Goal: Information Seeking & Learning: Learn about a topic

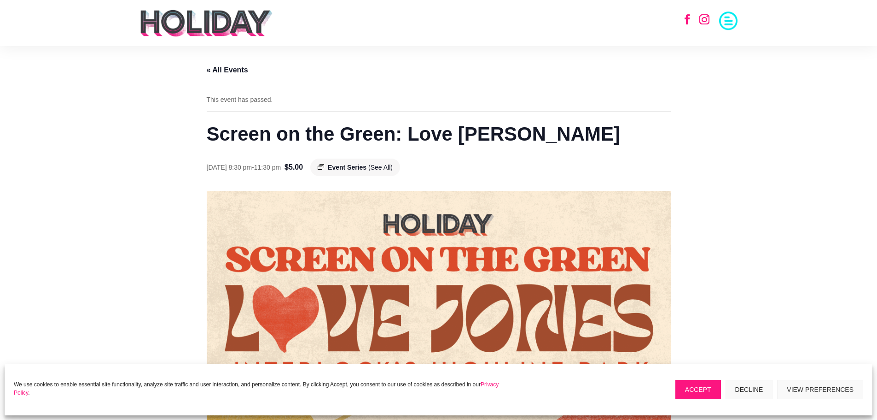
click at [223, 70] on link "« All Events" at bounding box center [227, 70] width 41 height 8
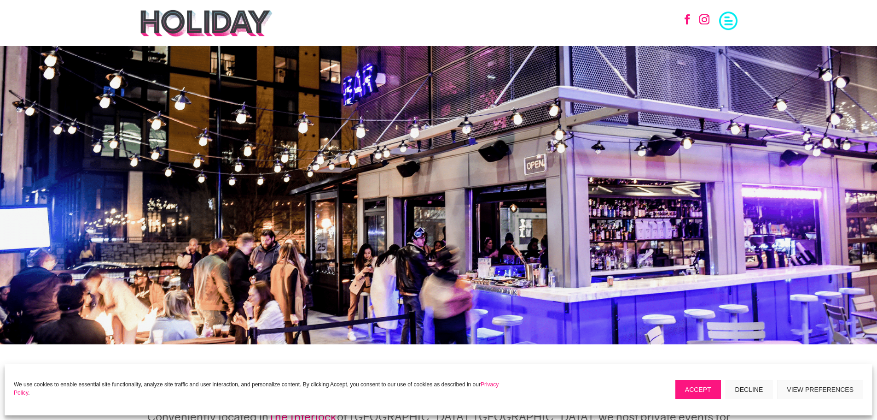
click at [730, 22] on span at bounding box center [728, 20] width 18 height 18
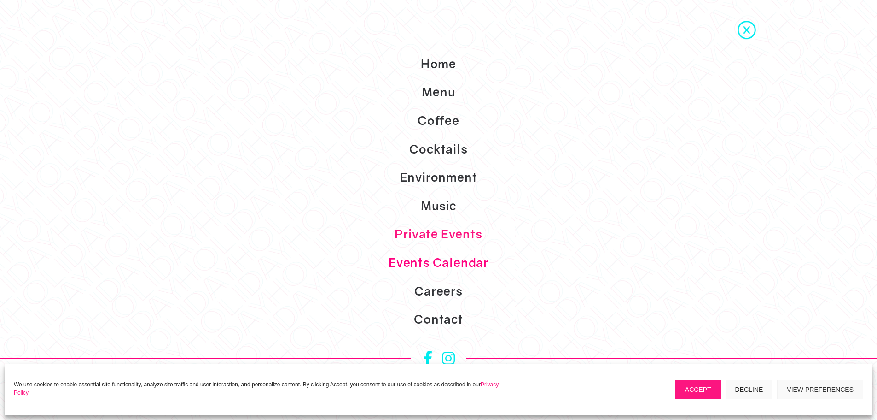
click at [454, 258] on link "Events Calendar" at bounding box center [438, 262] width 877 height 29
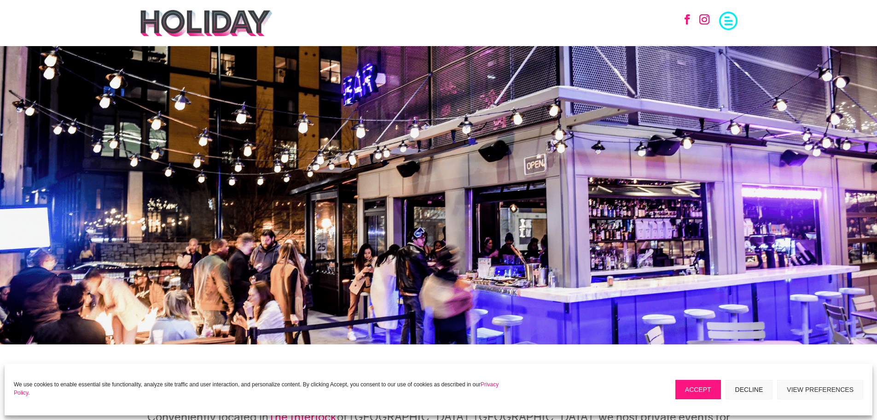
click at [725, 18] on span at bounding box center [728, 20] width 18 height 18
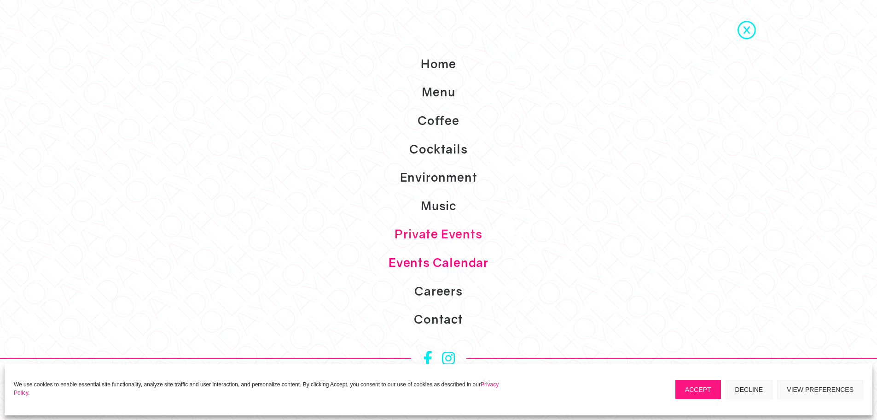
click at [449, 257] on link "Events Calendar" at bounding box center [438, 262] width 877 height 29
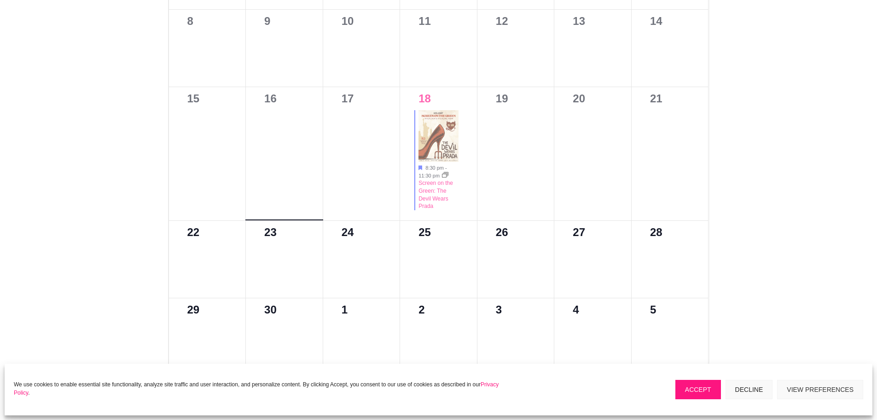
scroll to position [645, 0]
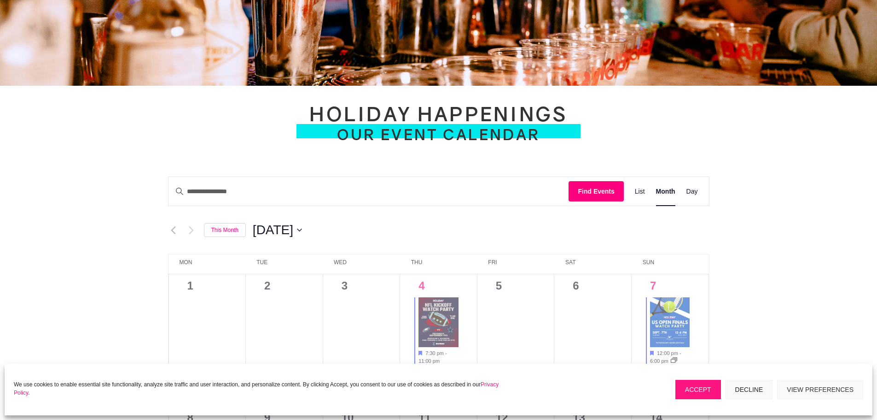
scroll to position [368, 0]
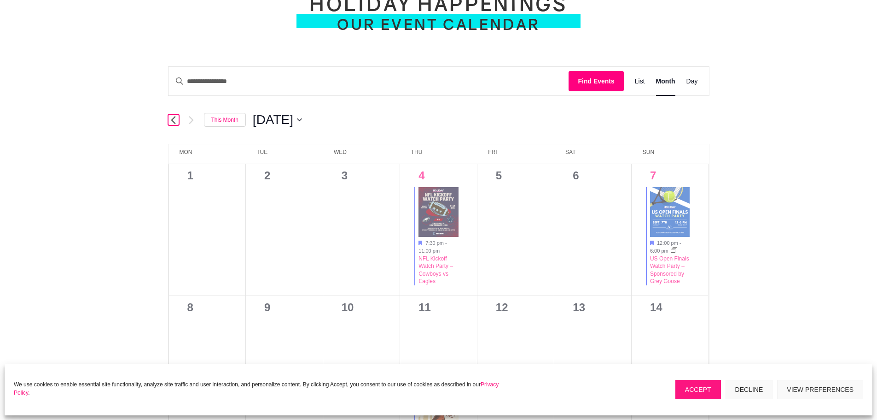
click at [174, 119] on icon "Previous month" at bounding box center [173, 120] width 5 height 9
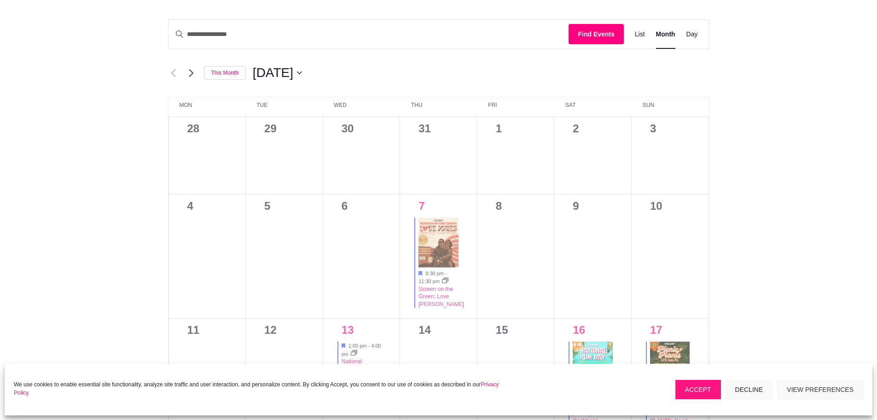
scroll to position [415, 0]
click at [175, 72] on icon "Previous month" at bounding box center [173, 74] width 5 height 9
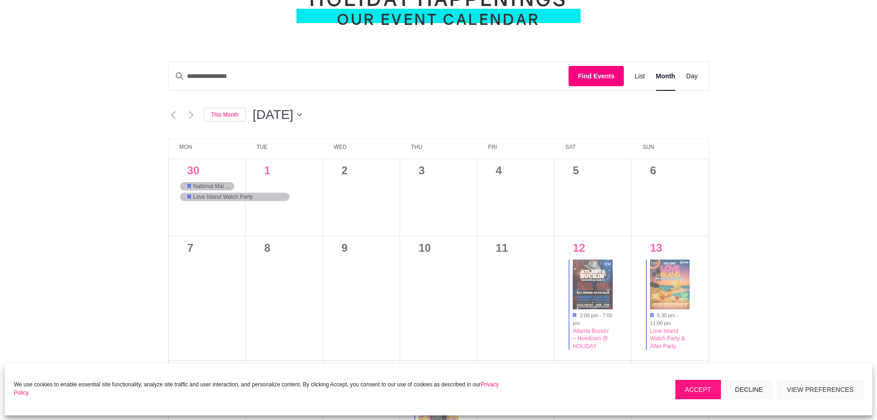
scroll to position [368, 0]
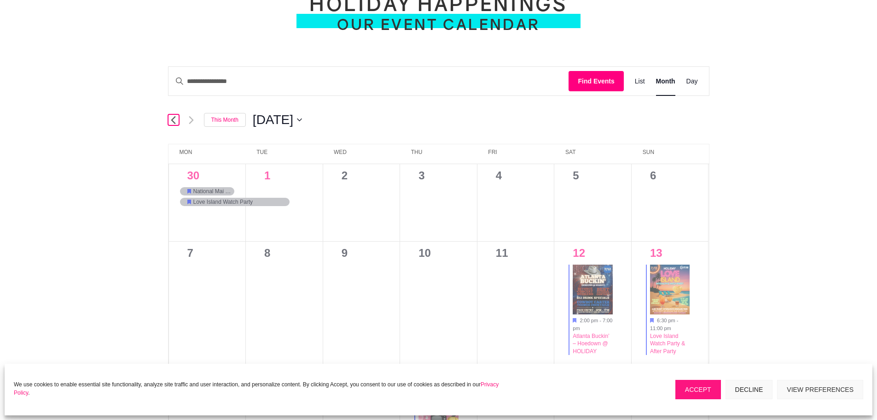
click at [172, 121] on icon "Previous month" at bounding box center [173, 120] width 5 height 8
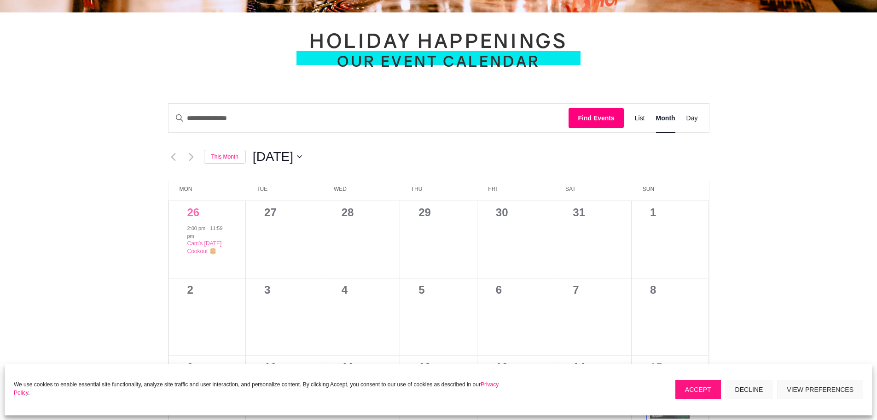
scroll to position [322, 0]
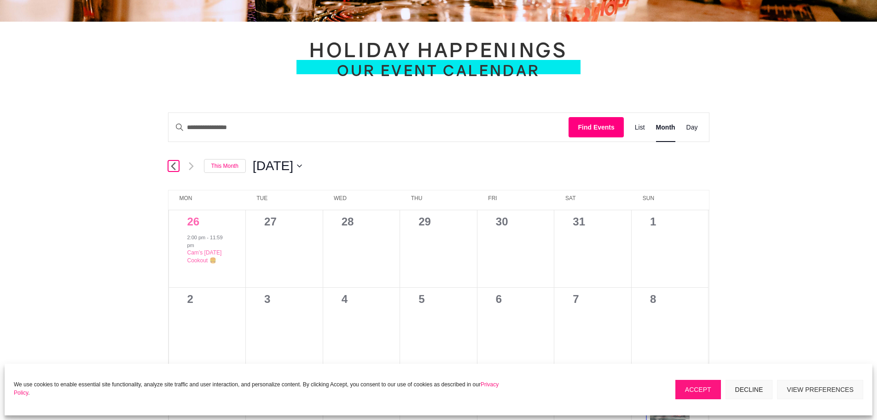
click at [175, 167] on icon "Previous month" at bounding box center [173, 166] width 5 height 9
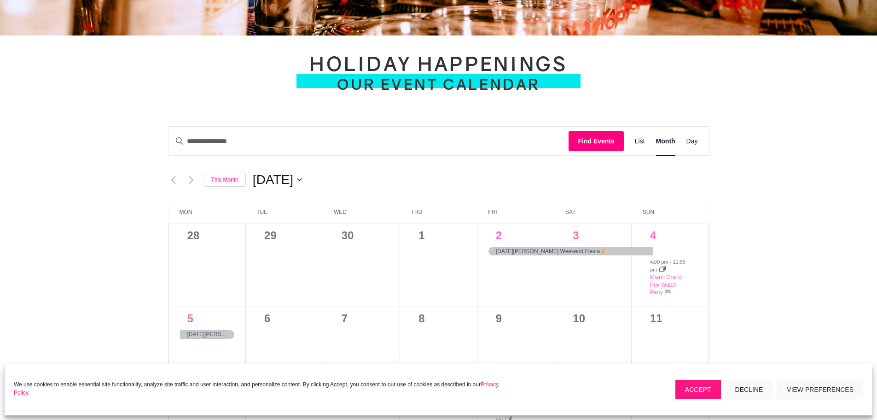
scroll to position [230, 0]
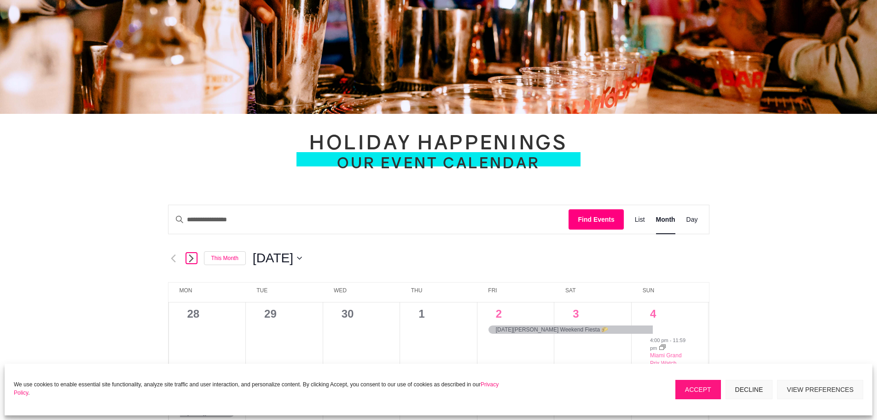
click at [191, 260] on icon "Next month" at bounding box center [191, 258] width 5 height 8
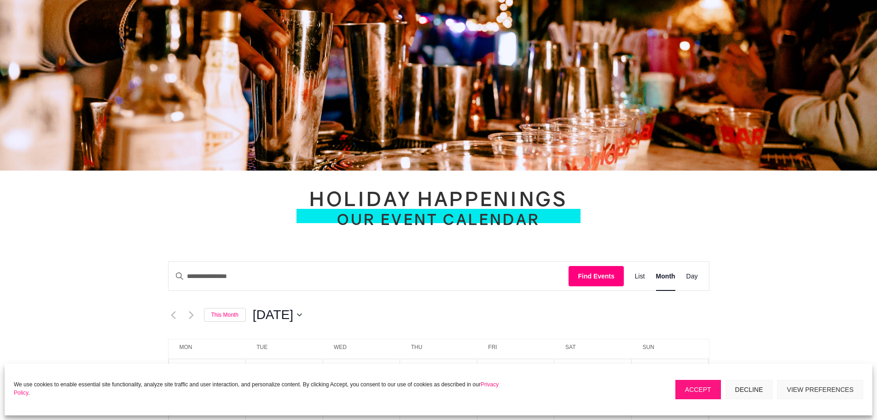
scroll to position [46, 0]
